Goal: Task Accomplishment & Management: Complete application form

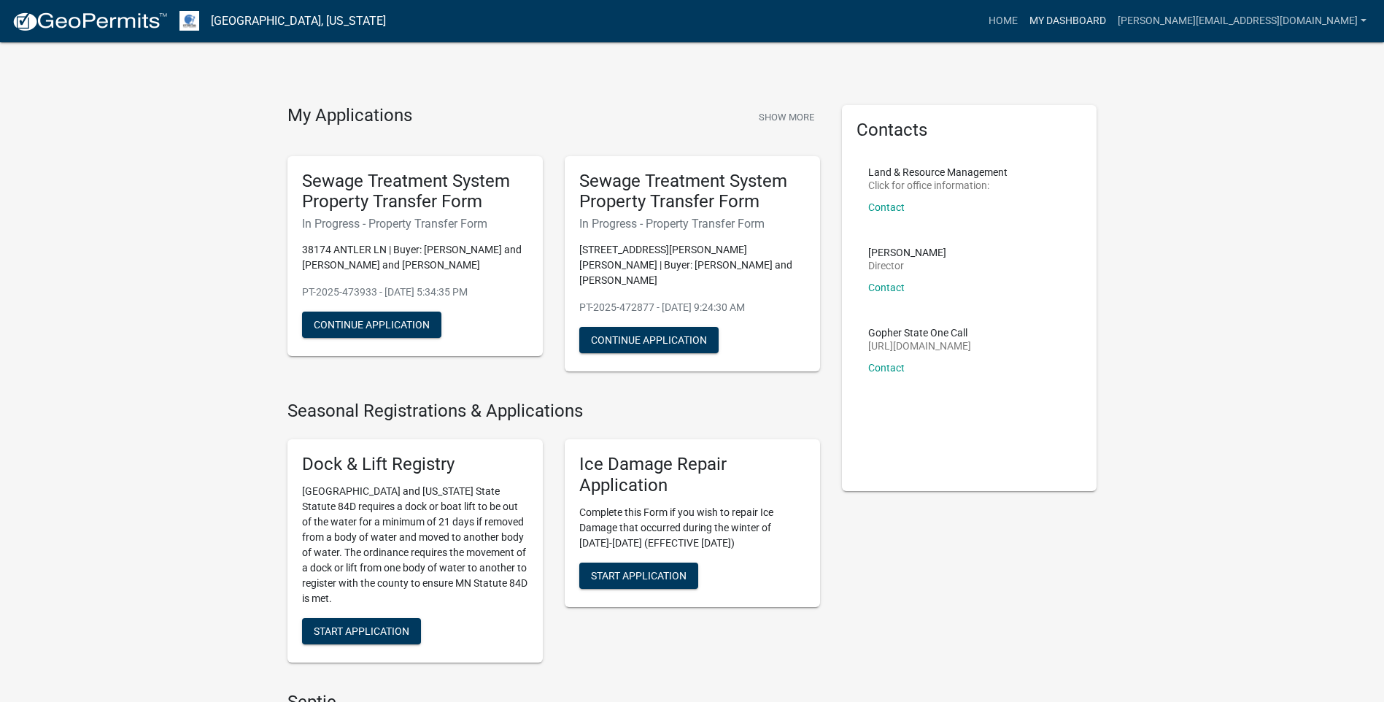
click at [1112, 22] on link "My Dashboard" at bounding box center [1068, 21] width 88 height 28
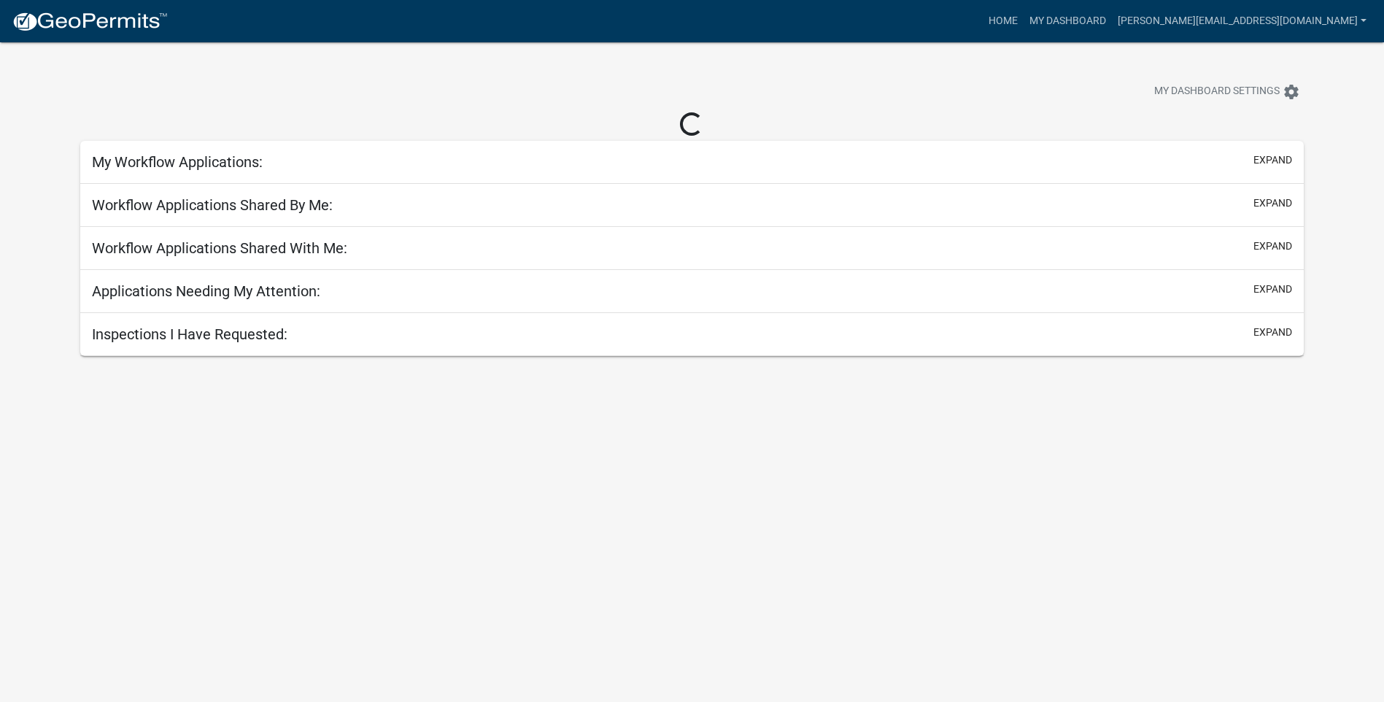
select select "3: 100"
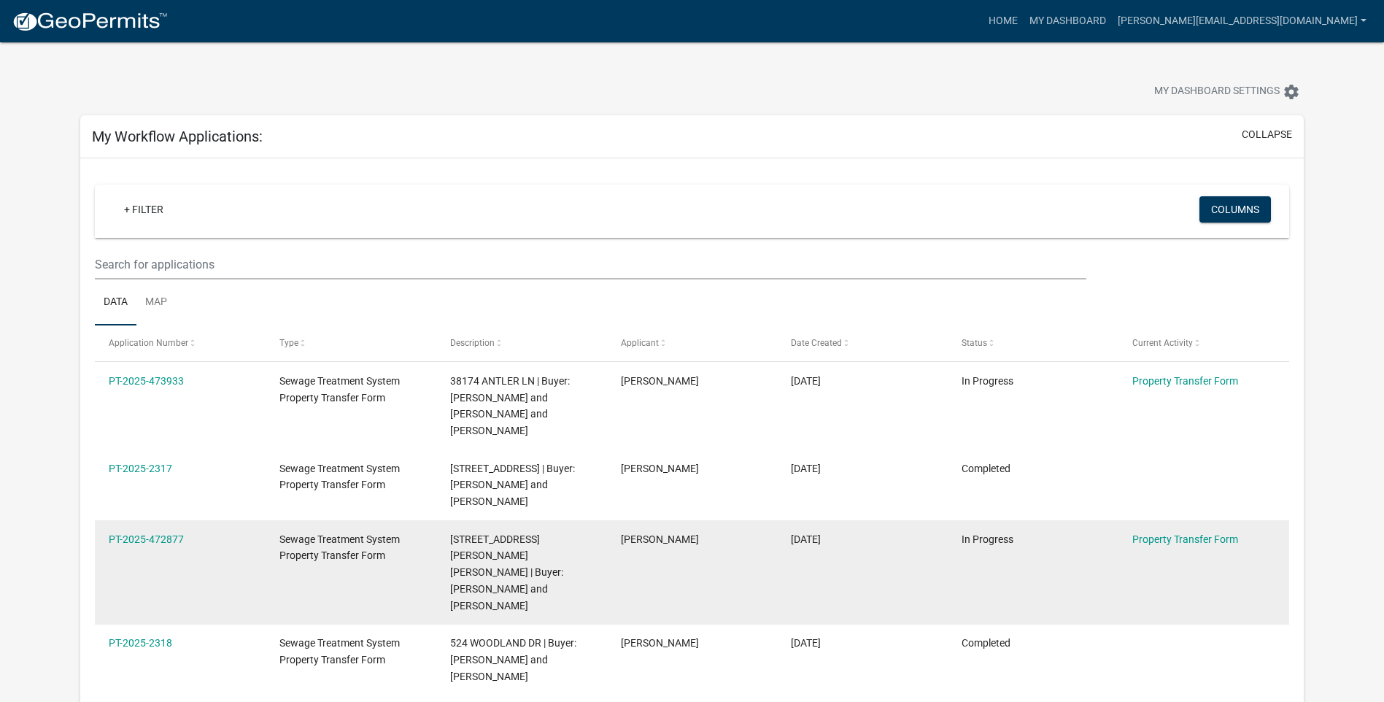
click at [156, 563] on datatable-body-cell "PT-2025-472877" at bounding box center [180, 572] width 171 height 104
click at [158, 540] on link "PT-2025-472877" at bounding box center [146, 539] width 75 height 12
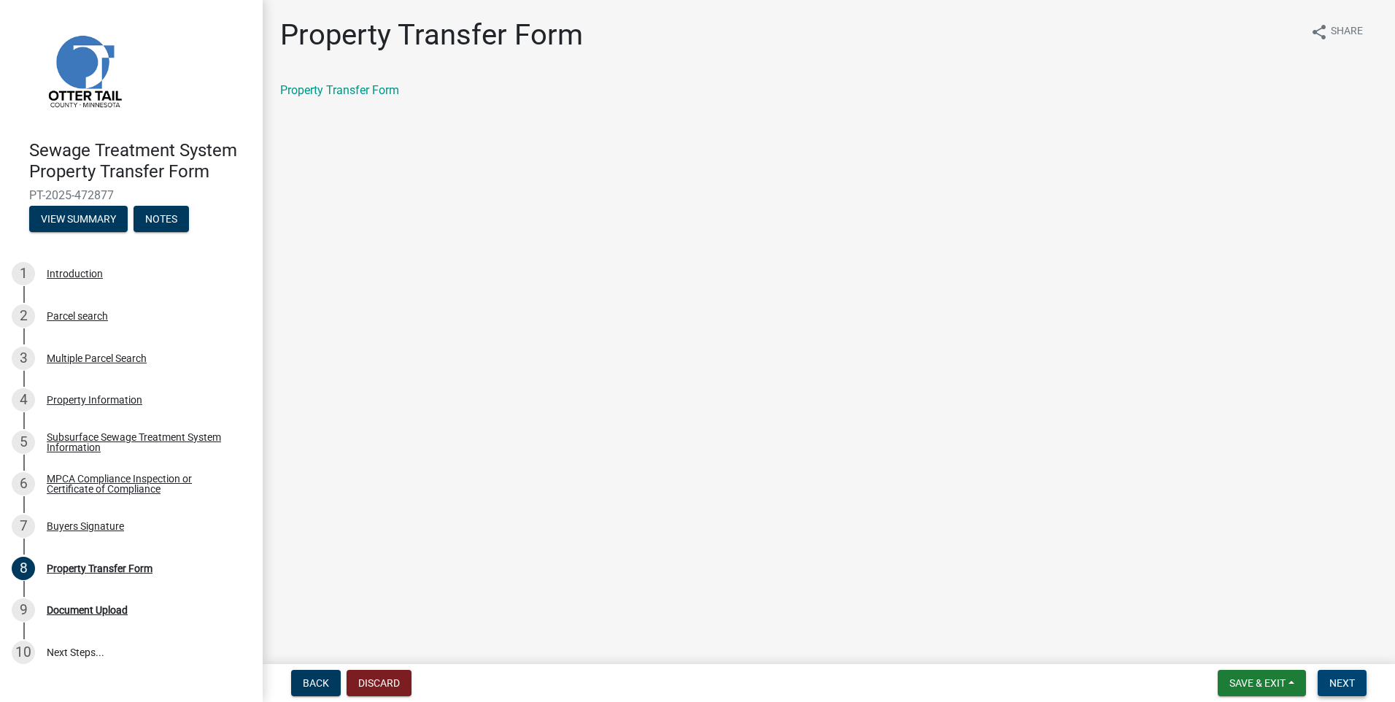
click at [1333, 681] on span "Next" at bounding box center [1343, 683] width 26 height 12
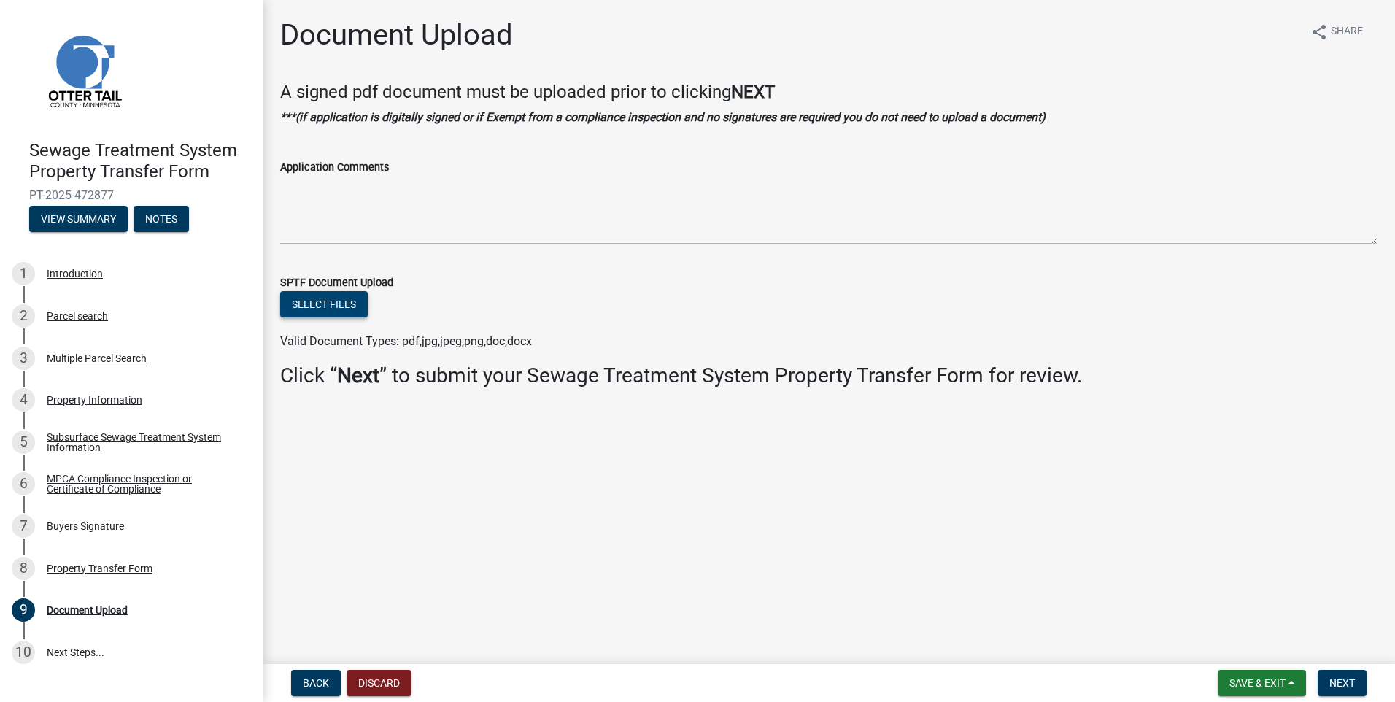
click at [298, 300] on button "Select files" at bounding box center [324, 304] width 88 height 26
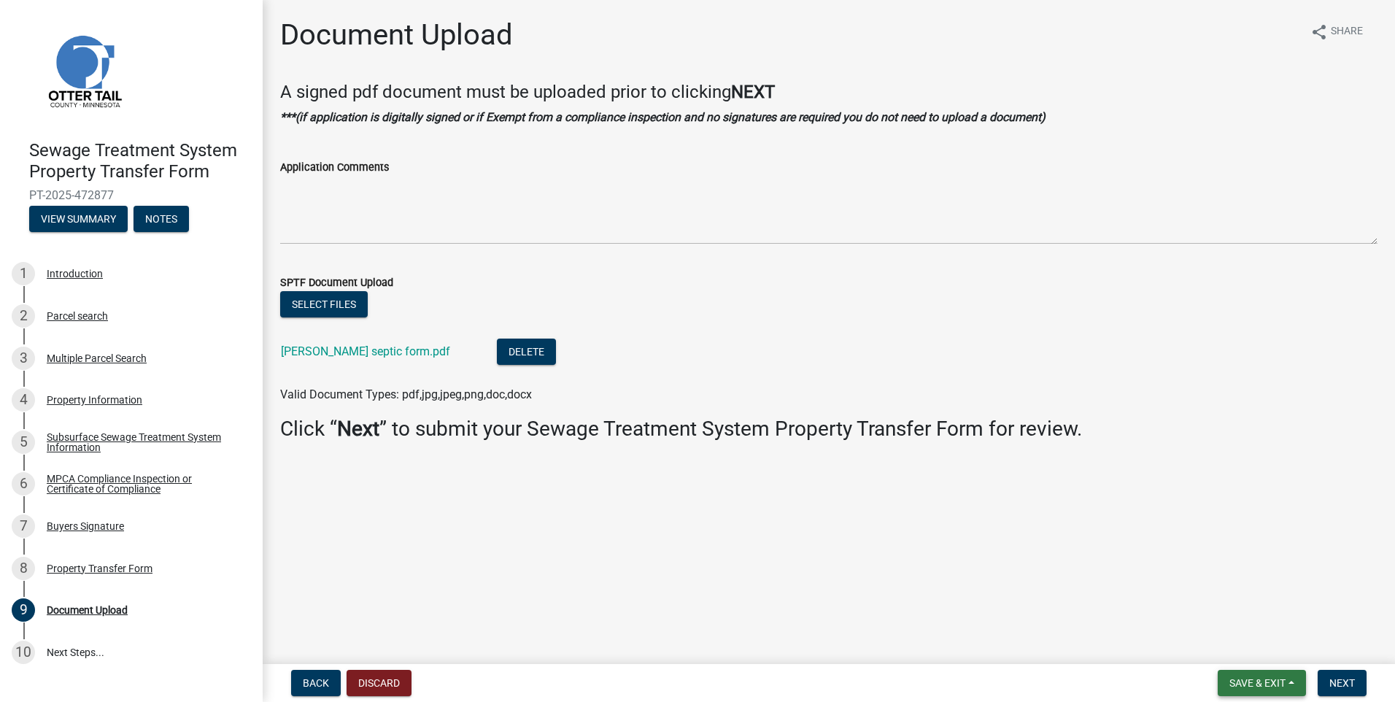
click at [1261, 683] on span "Save & Exit" at bounding box center [1258, 683] width 56 height 12
click at [1348, 686] on span "Next" at bounding box center [1343, 683] width 26 height 12
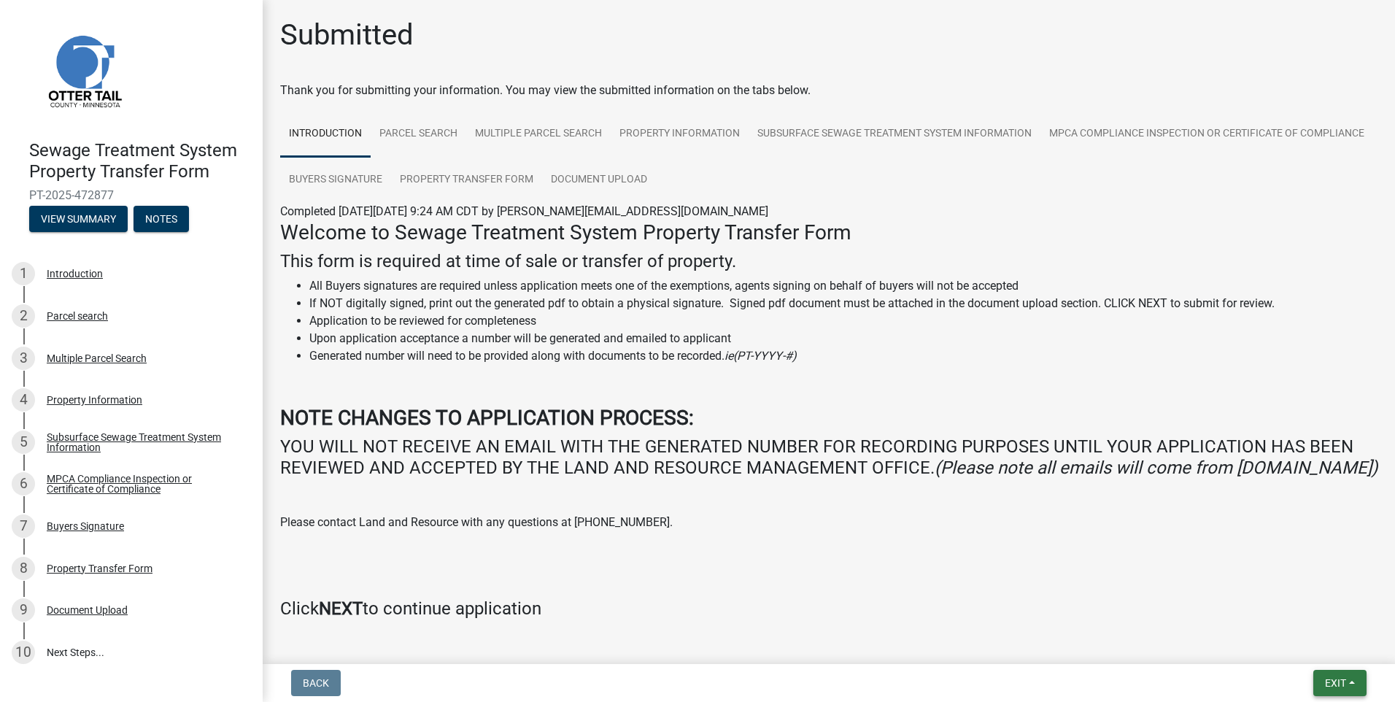
click at [1348, 686] on button "Exit" at bounding box center [1340, 683] width 53 height 26
click at [1319, 644] on button "Save & Exit" at bounding box center [1308, 645] width 117 height 35
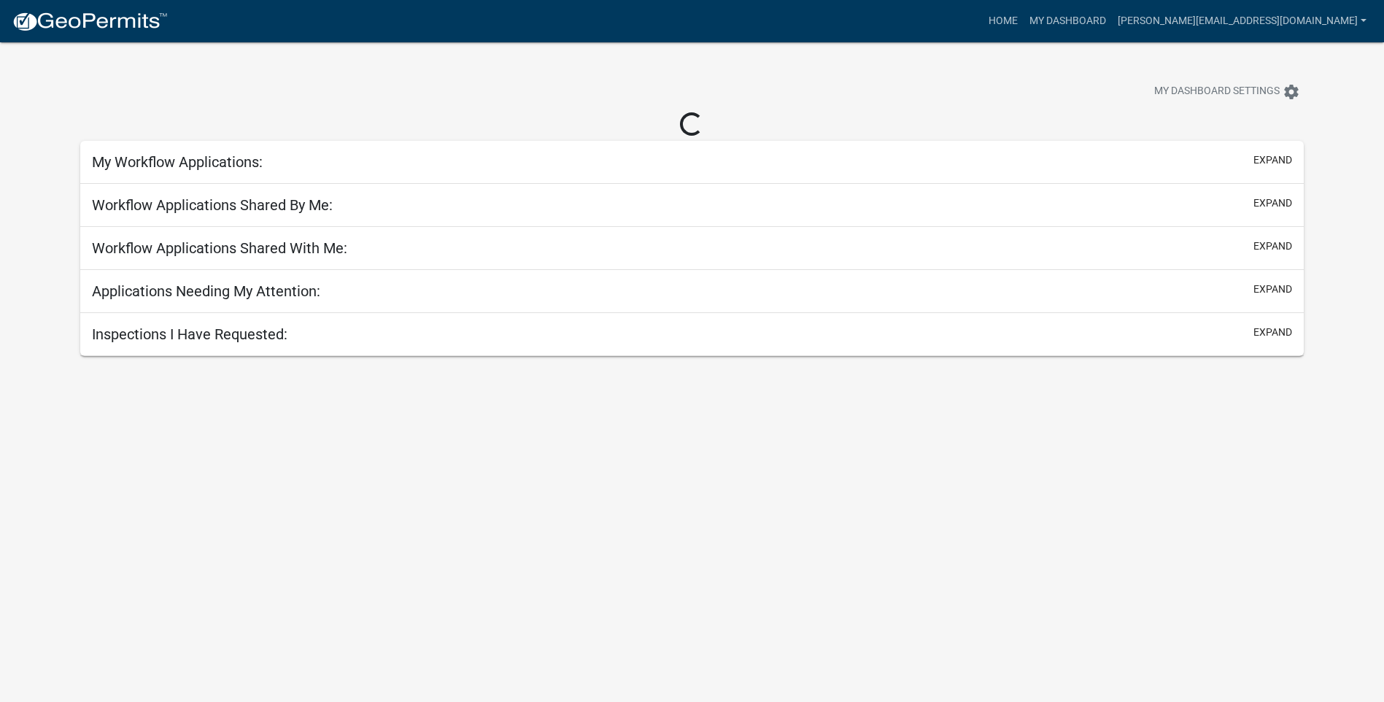
select select "3: 100"
